Goal: Task Accomplishment & Management: Use online tool/utility

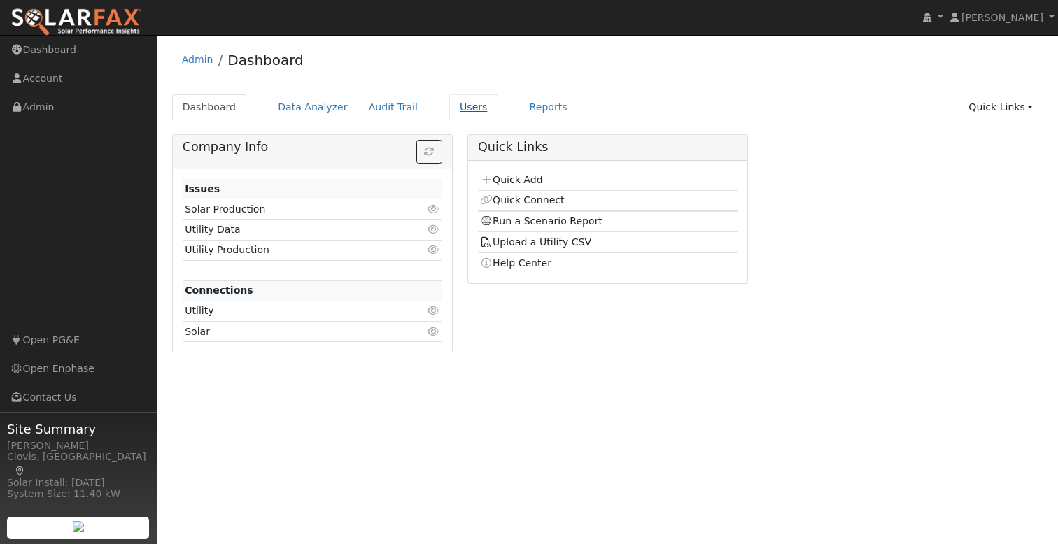
click at [460, 110] on link "Users" at bounding box center [473, 107] width 49 height 26
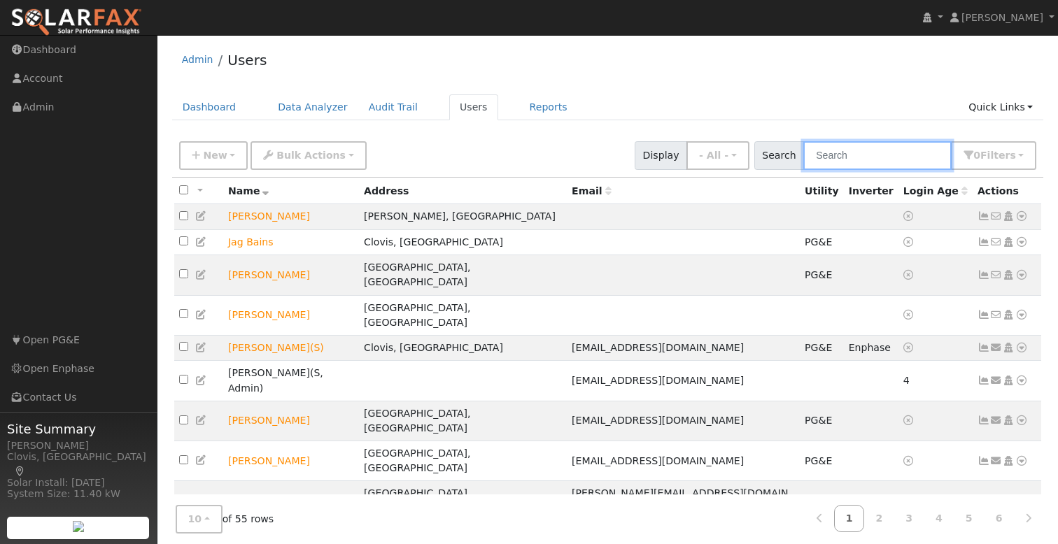
click at [879, 151] on input "text" at bounding box center [877, 155] width 148 height 29
type input "t"
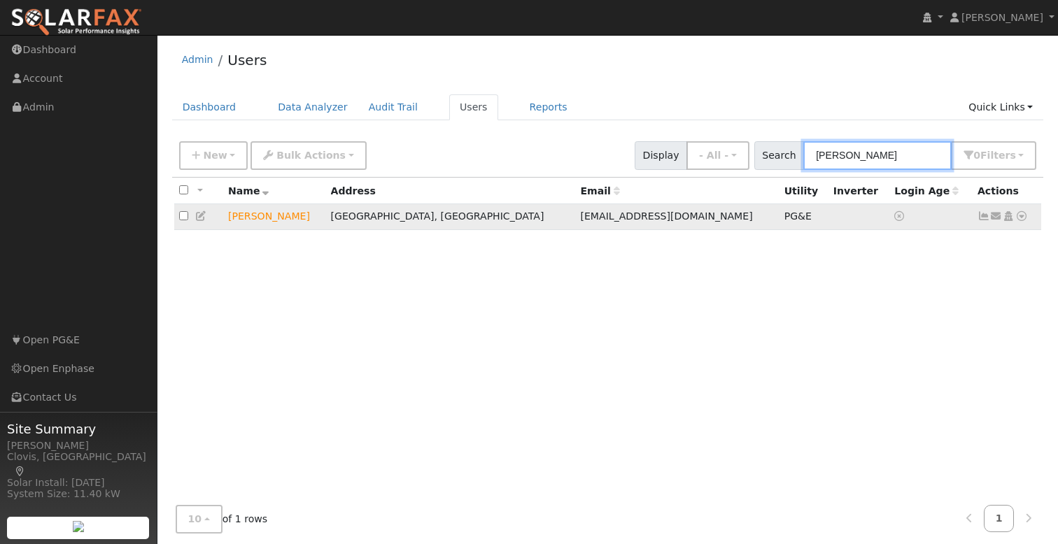
type input "[PERSON_NAME]"
click at [1022, 219] on icon at bounding box center [1021, 216] width 13 height 10
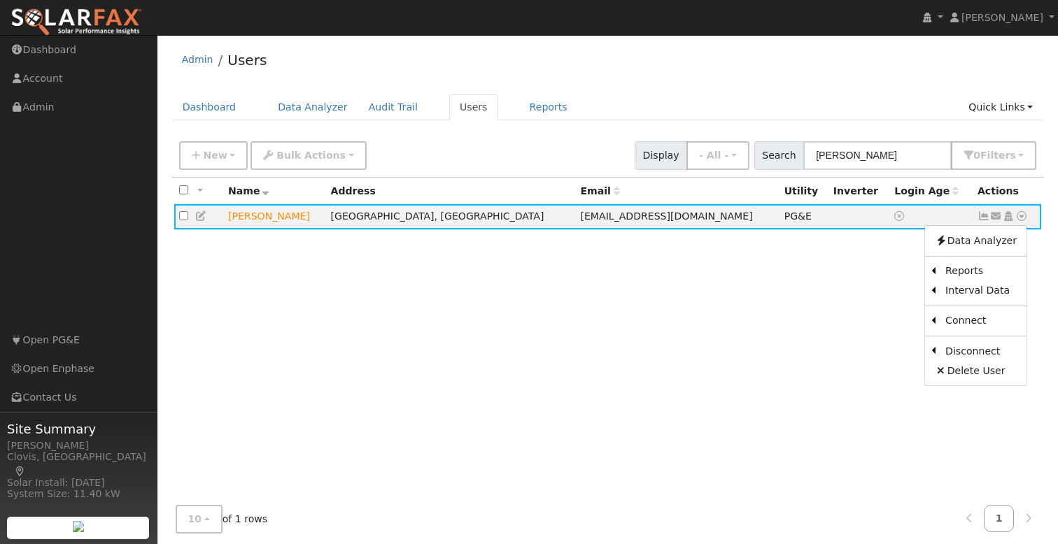
click at [0, 0] on link "Export to CSV" at bounding box center [0, 0] width 0 height 0
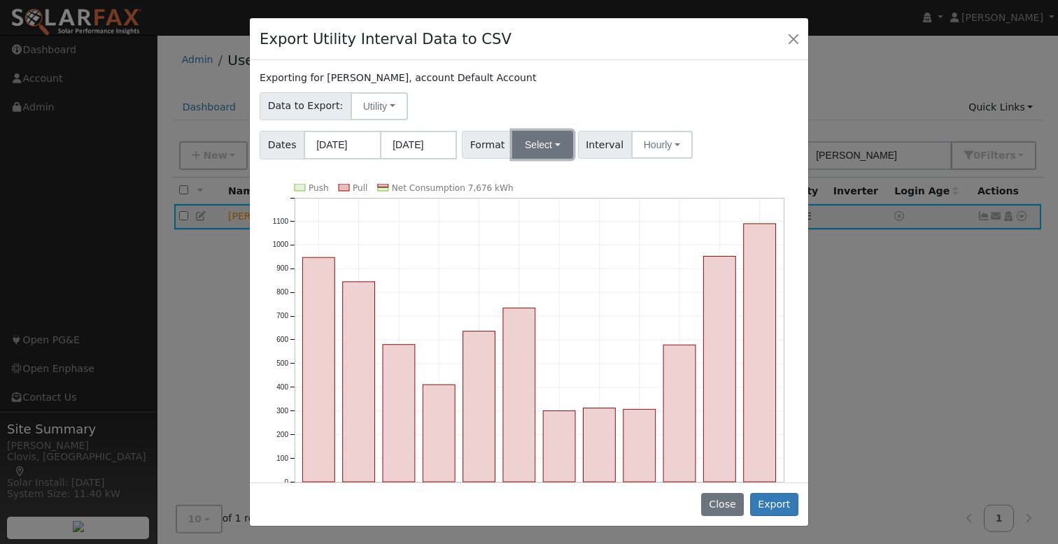
click at [551, 137] on button "Select" at bounding box center [542, 145] width 61 height 28
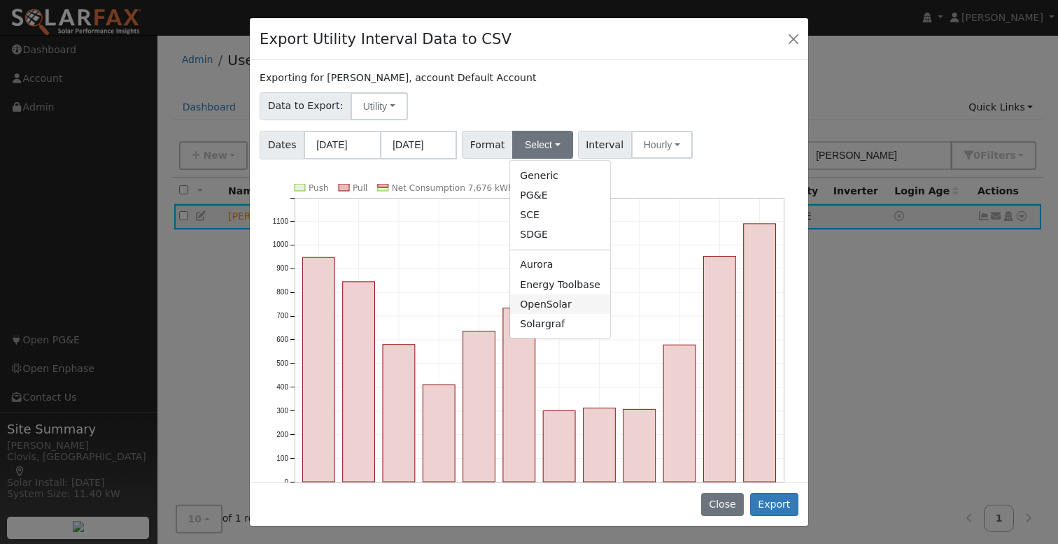
click at [553, 304] on link "OpenSolar" at bounding box center [560, 305] width 100 height 20
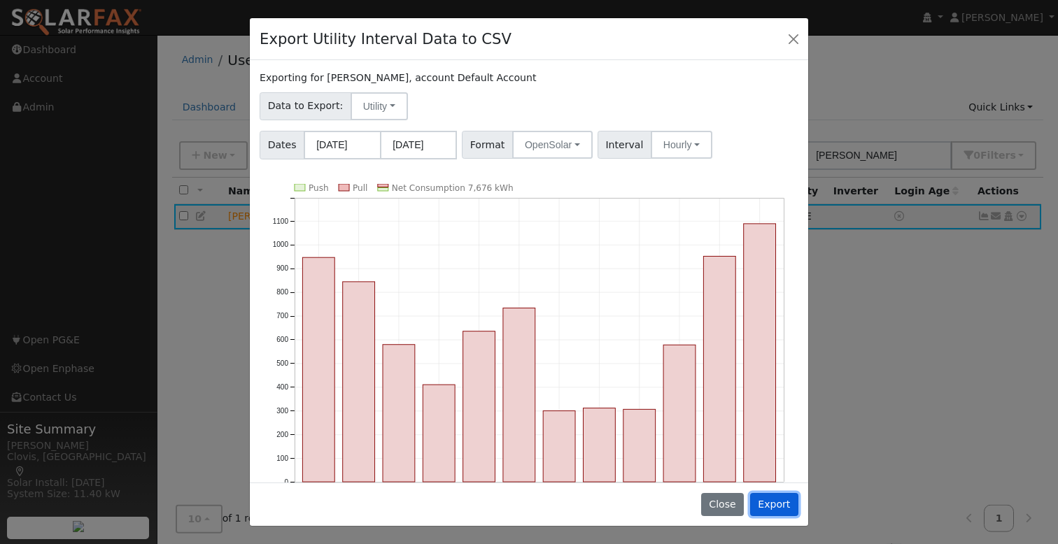
click at [776, 509] on button "Export" at bounding box center [774, 505] width 48 height 24
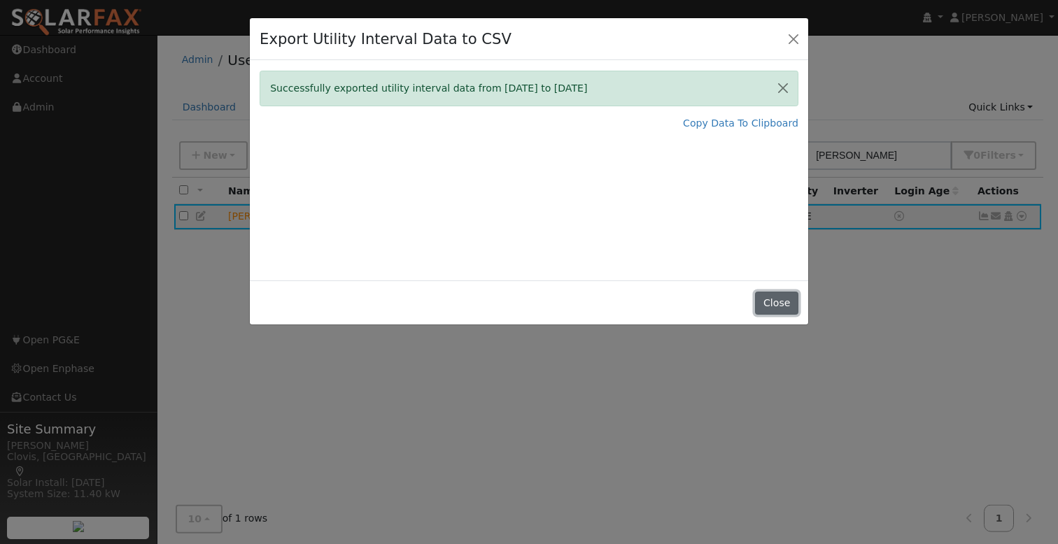
click at [777, 305] on button "Close" at bounding box center [776, 304] width 43 height 24
